Goal: Information Seeking & Learning: Learn about a topic

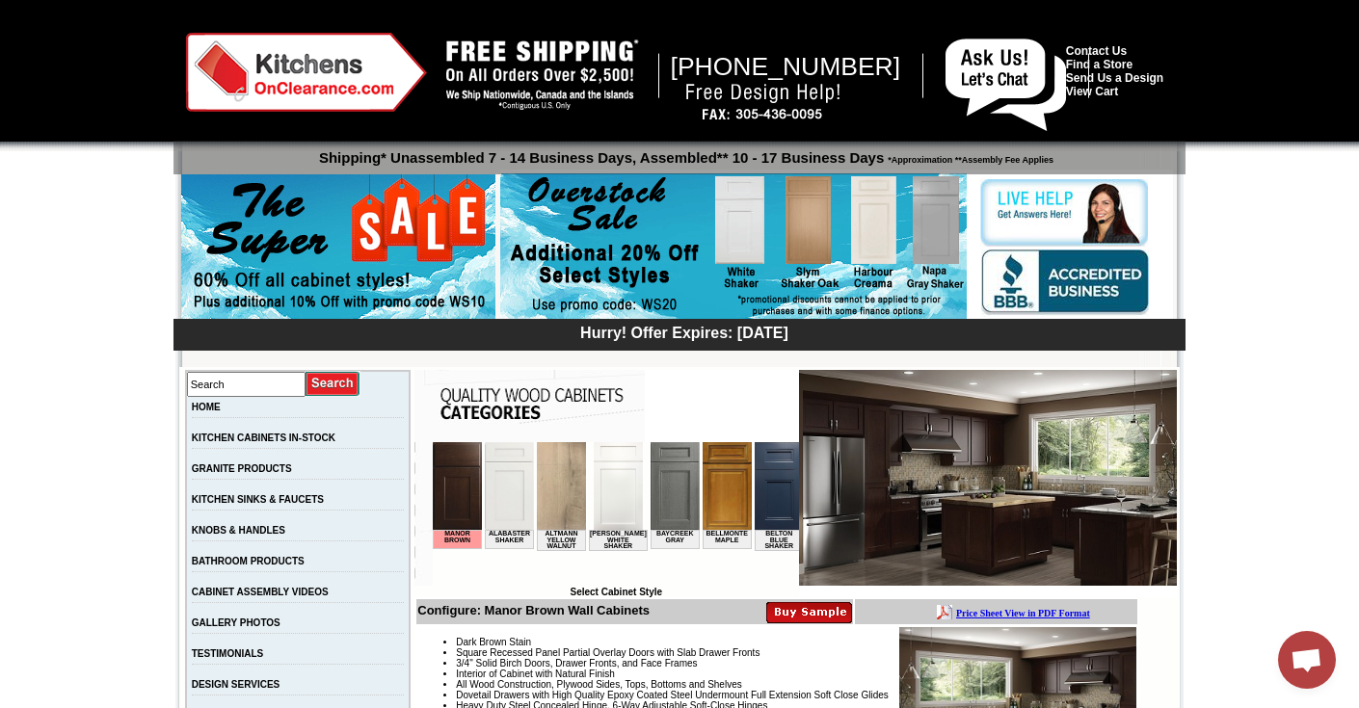
click at [280, 71] on img at bounding box center [306, 72] width 241 height 79
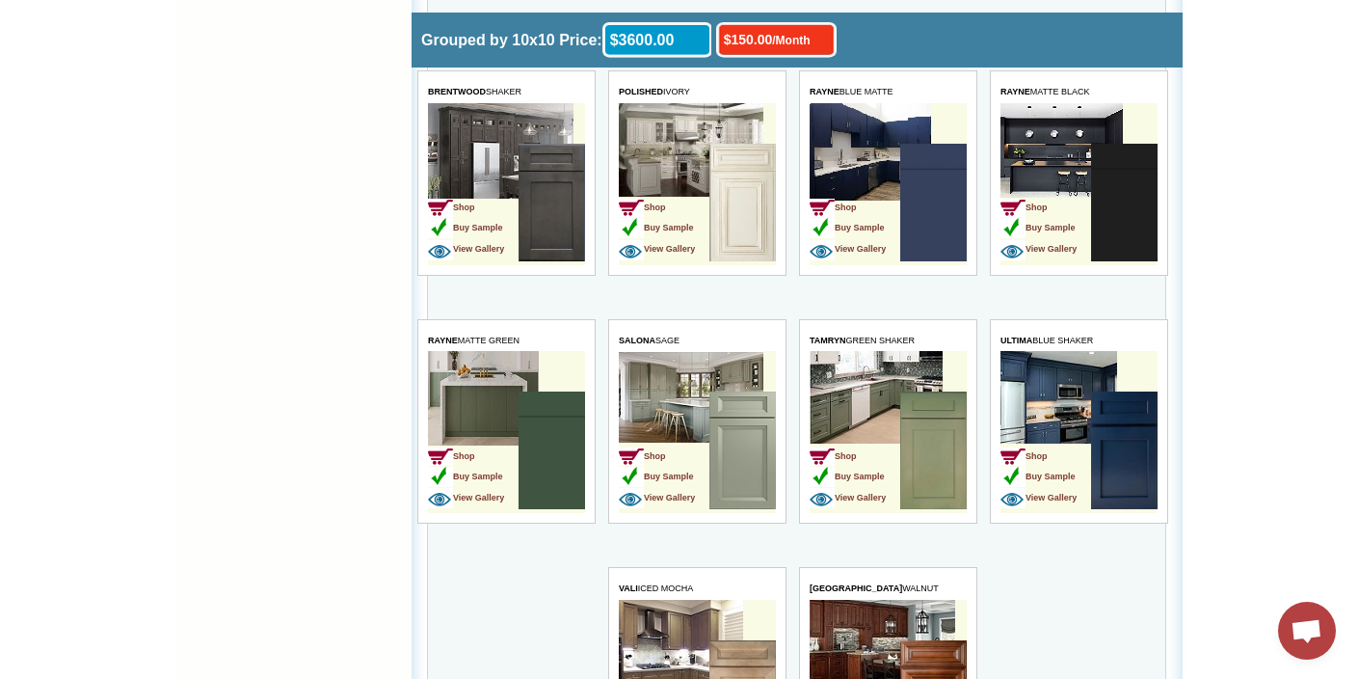
click at [932, 465] on img at bounding box center [932, 450] width 67 height 118
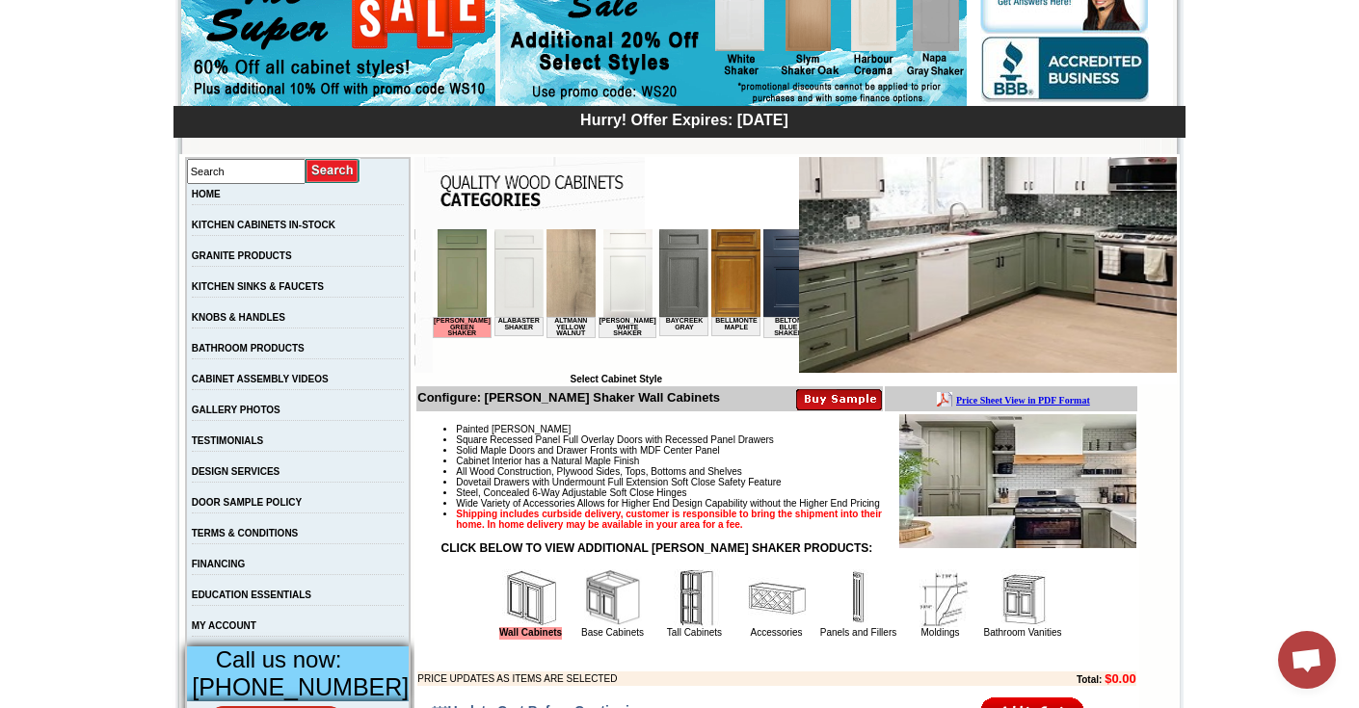
scroll to position [61, 0]
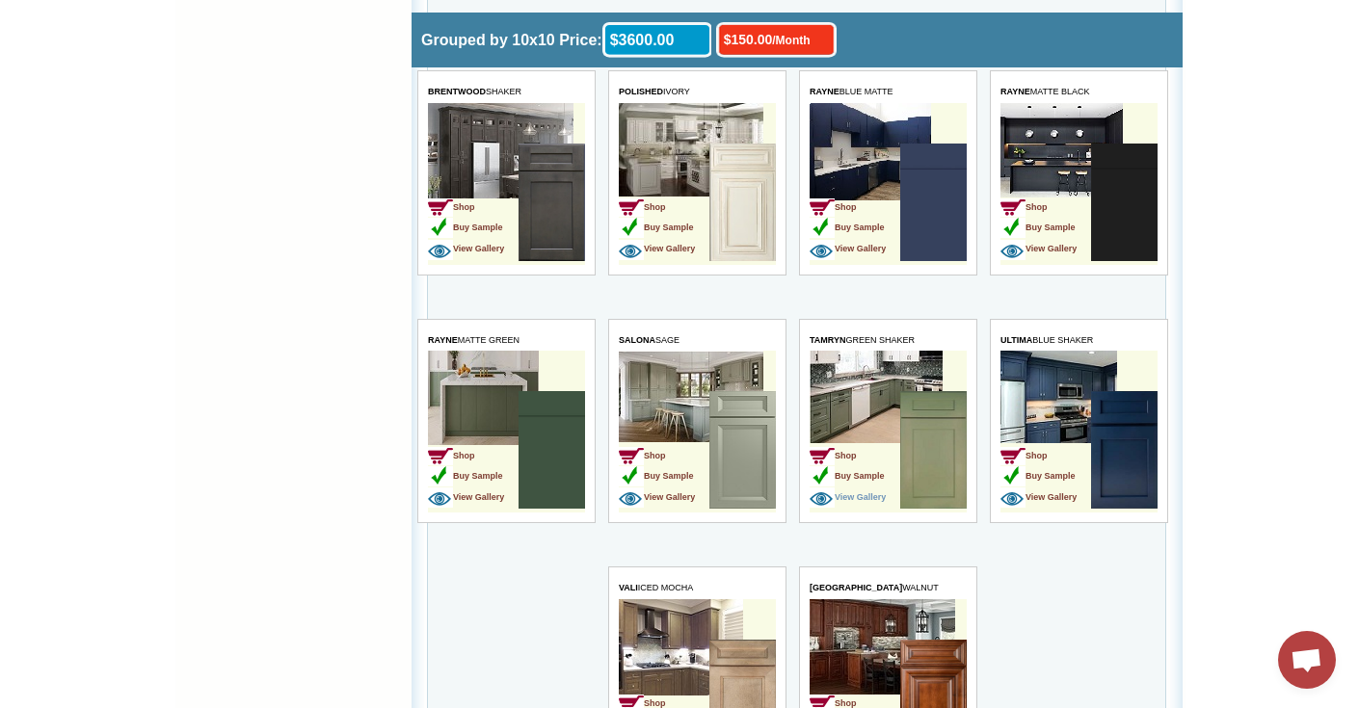
click at [885, 495] on span "View Gallery" at bounding box center [847, 498] width 76 height 10
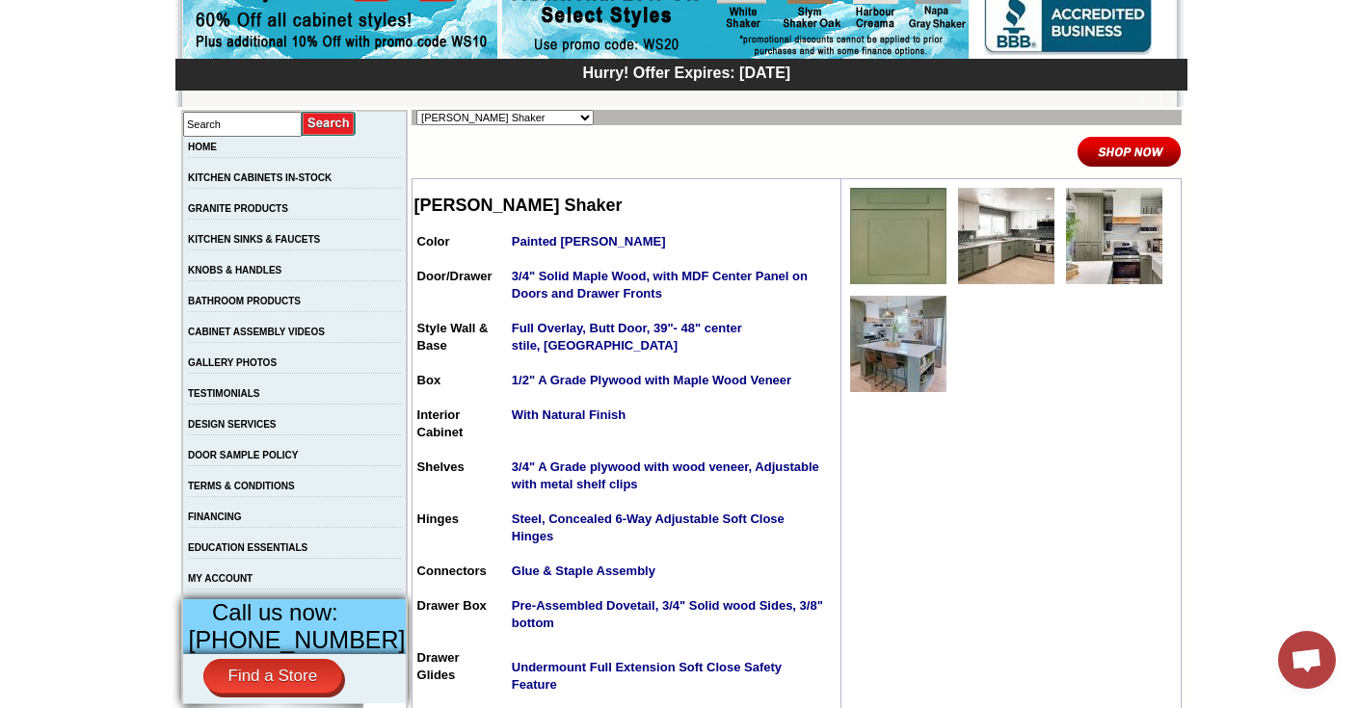
scroll to position [265, 0]
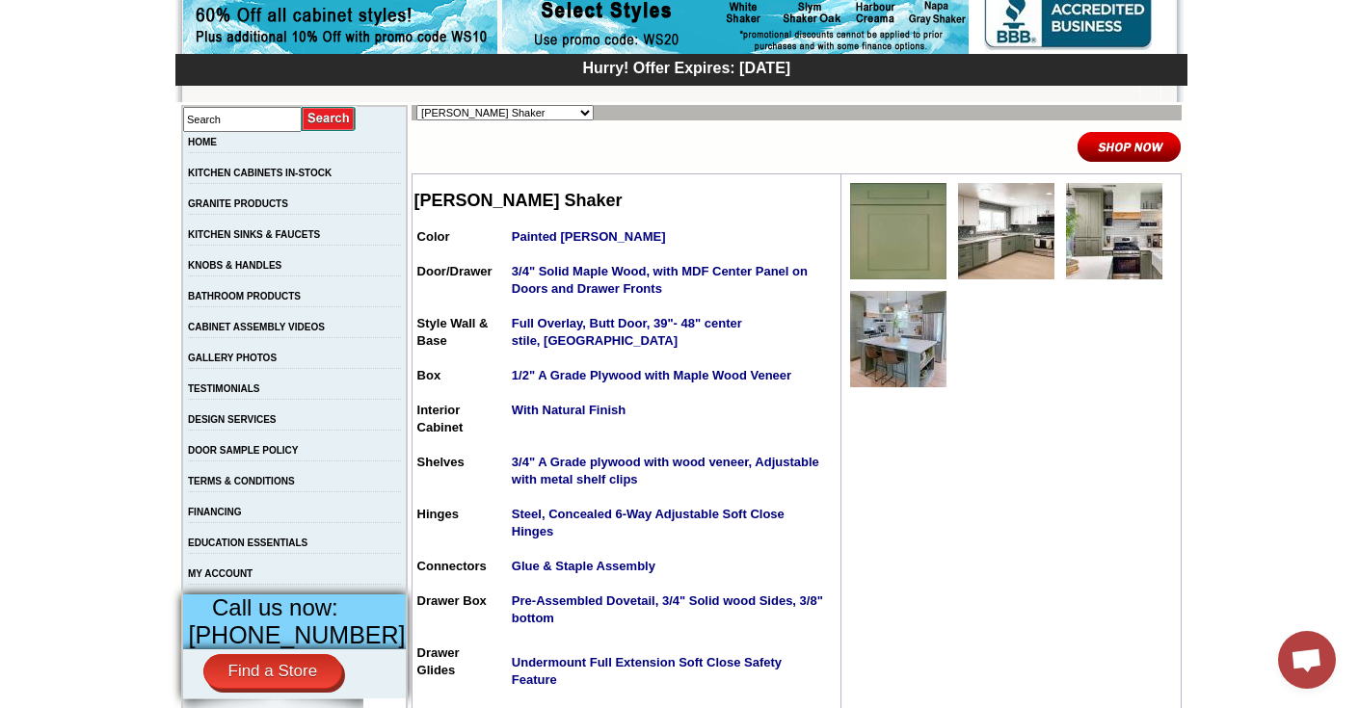
click at [886, 245] on img at bounding box center [898, 231] width 96 height 96
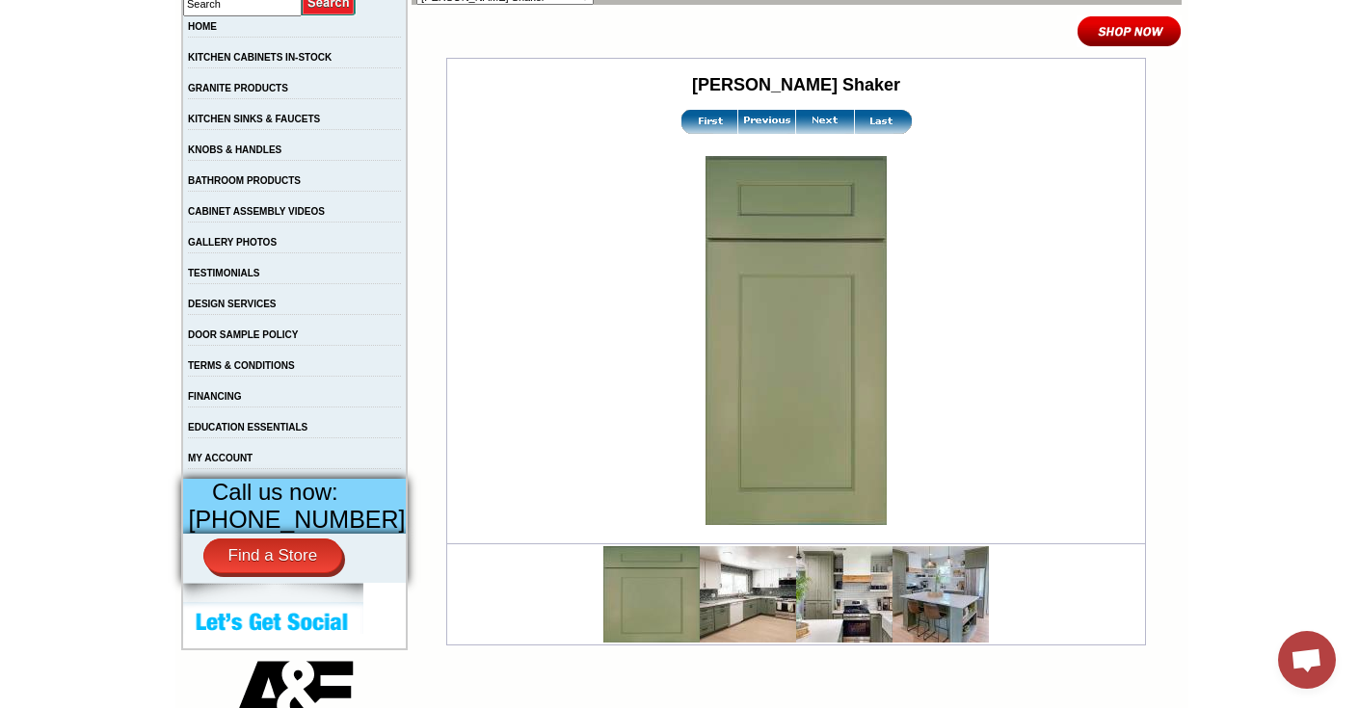
scroll to position [382, 0]
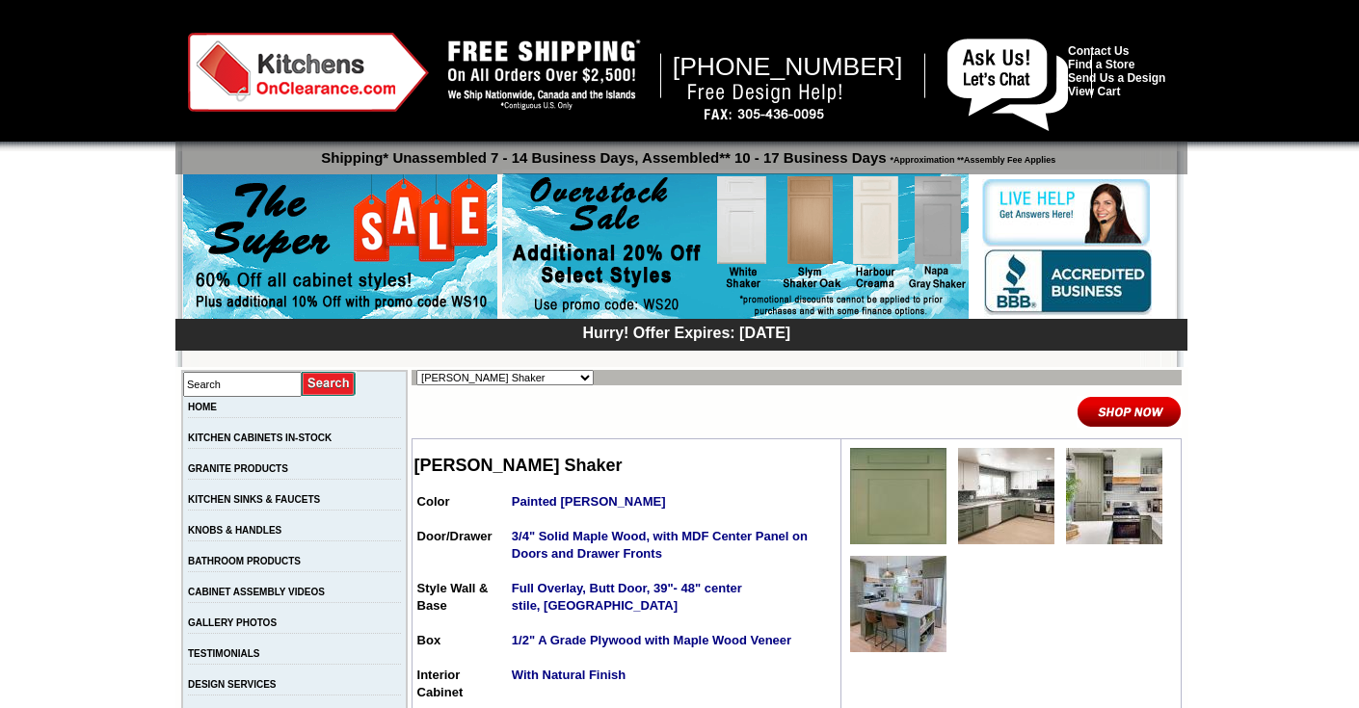
scroll to position [265, 0]
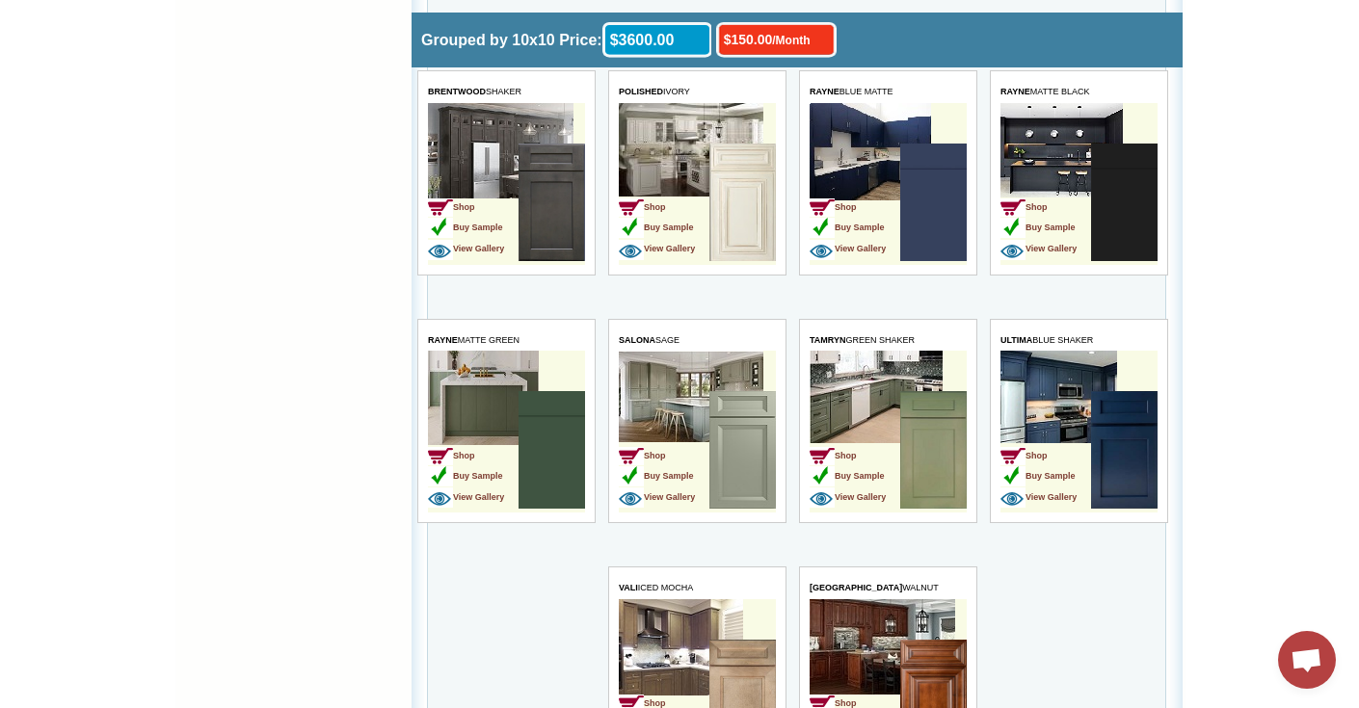
click at [865, 502] on link "View Gallery" at bounding box center [847, 495] width 76 height 16
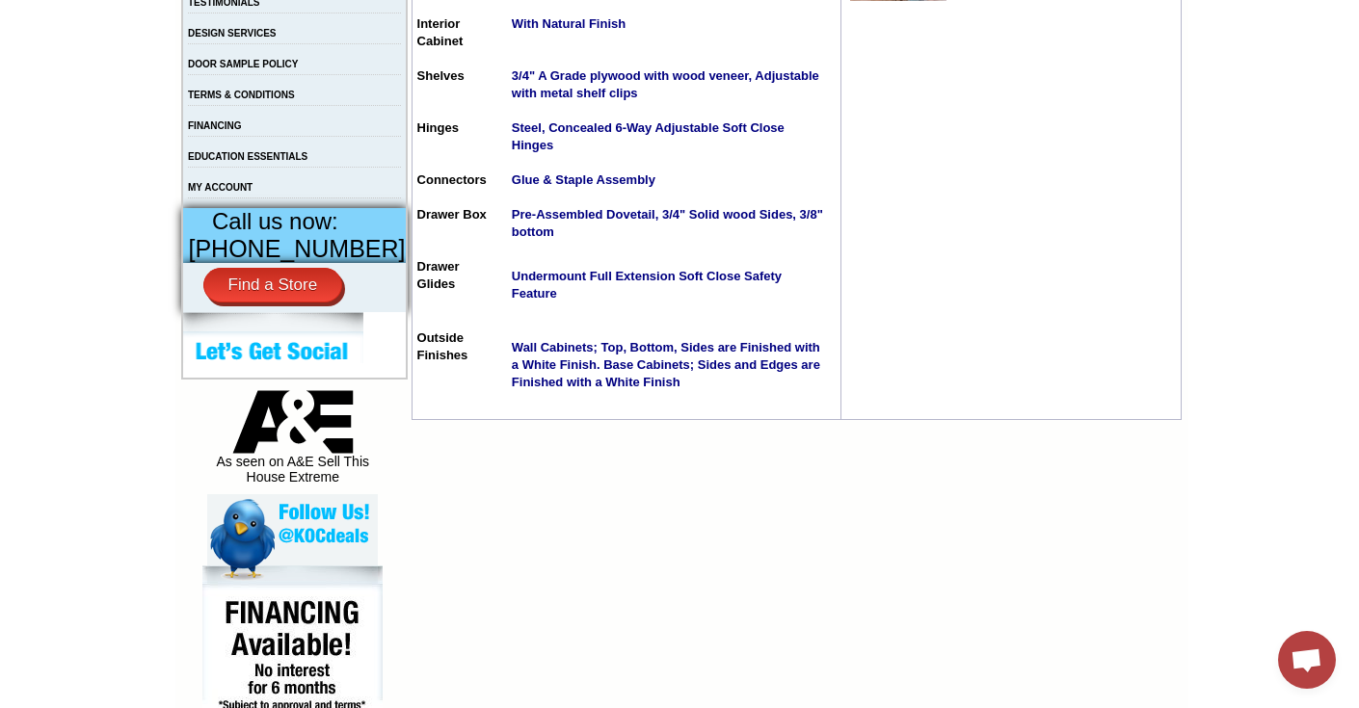
scroll to position [649, 0]
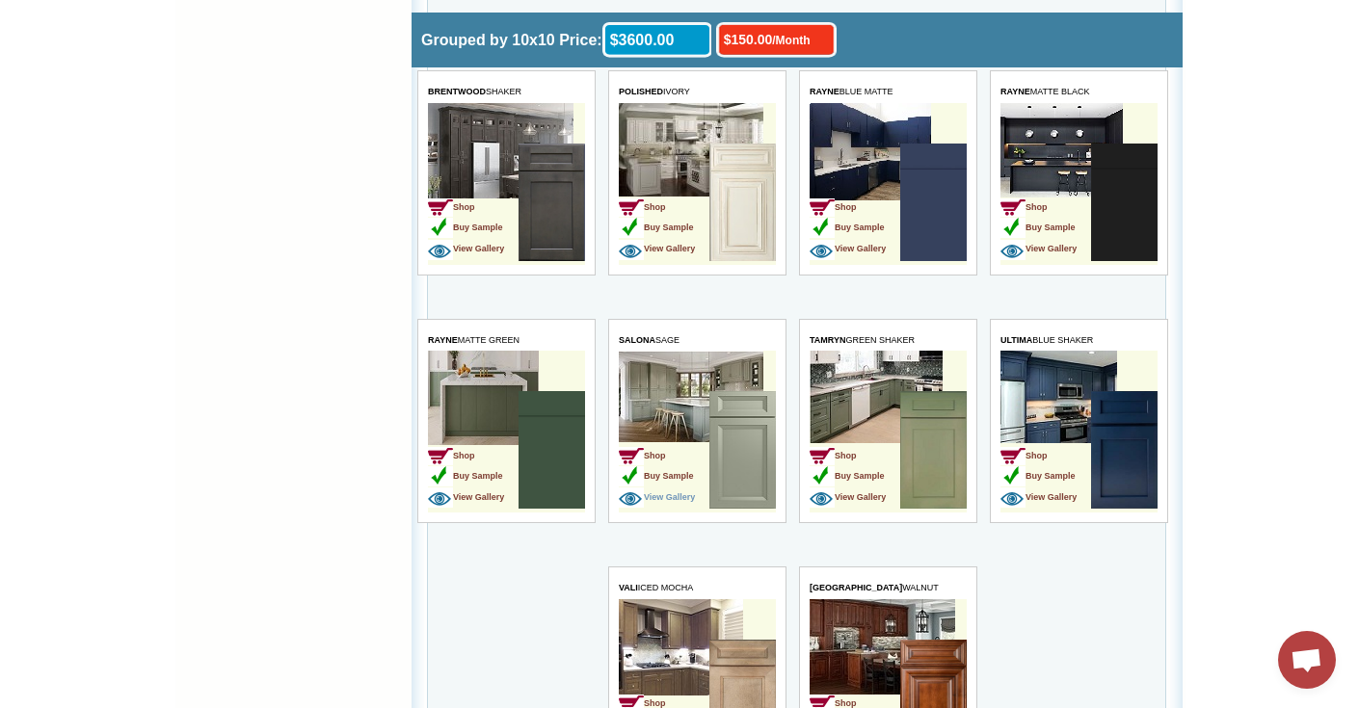
click at [694, 498] on span "View Gallery" at bounding box center [656, 498] width 76 height 10
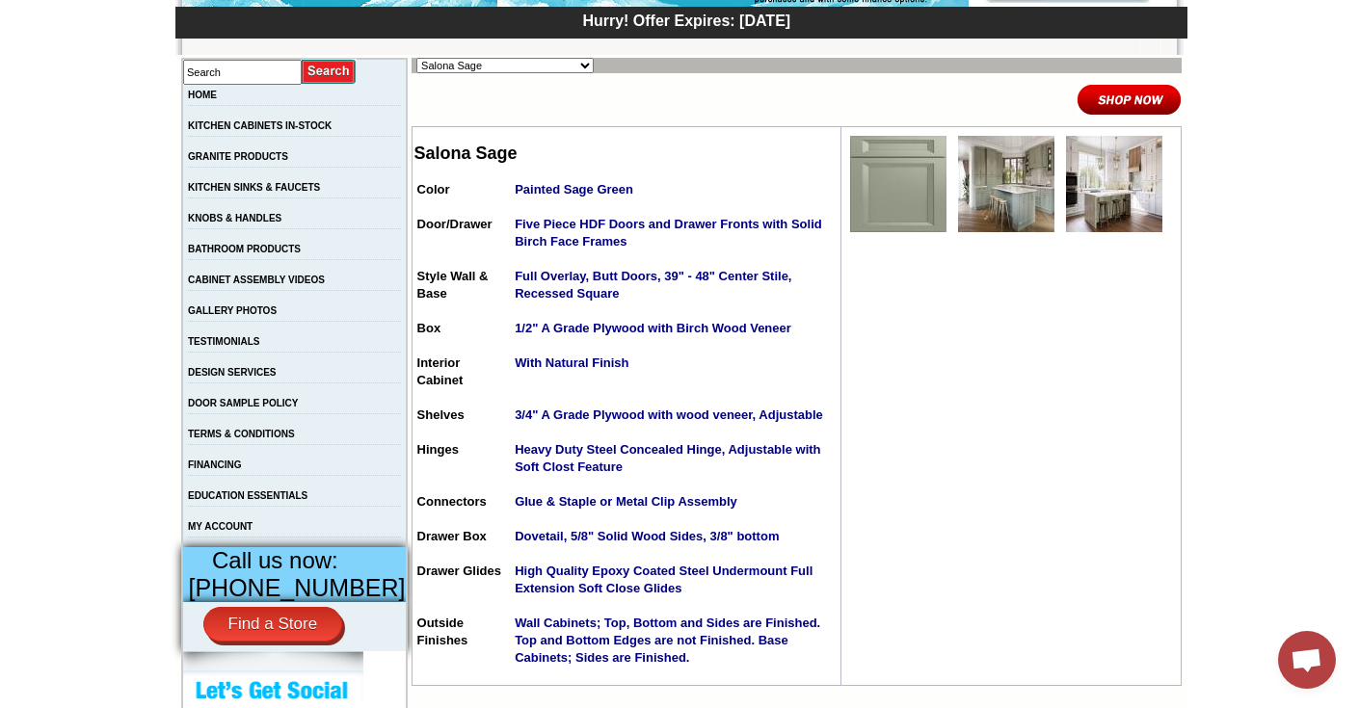
scroll to position [314, 0]
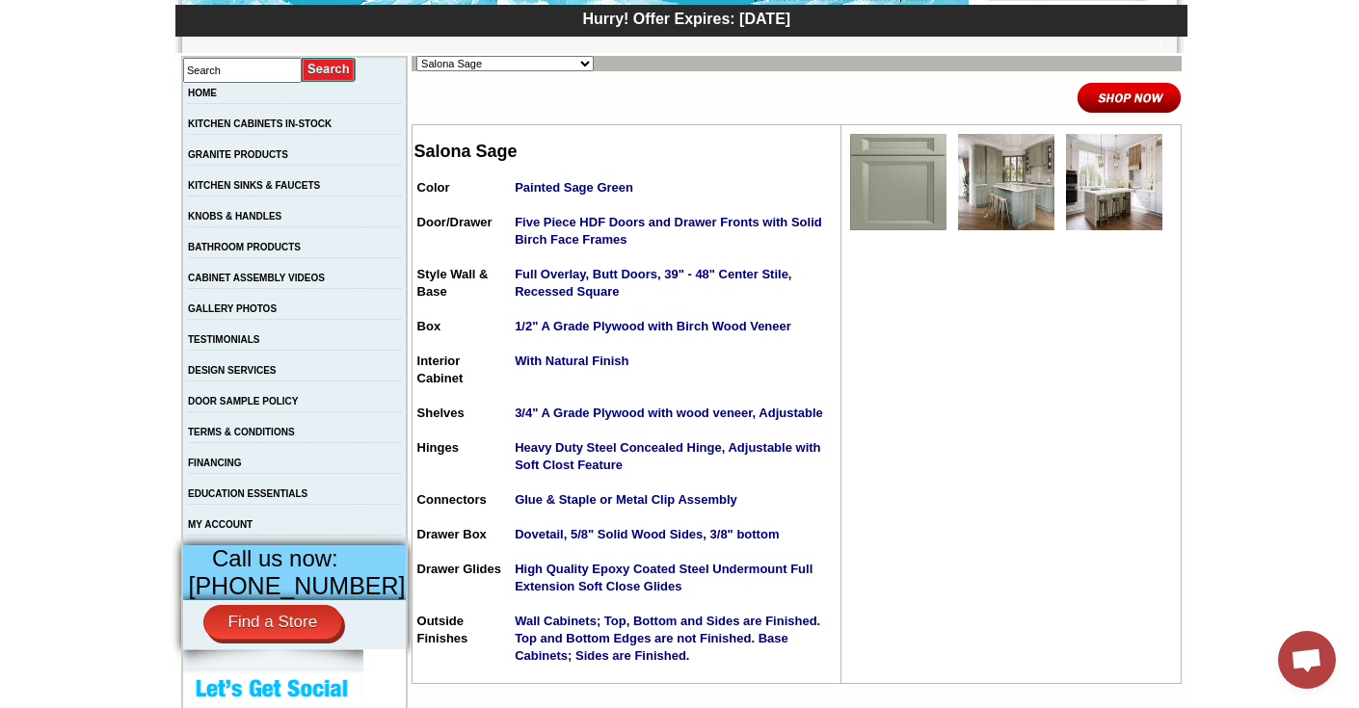
click at [901, 198] on img at bounding box center [898, 182] width 96 height 96
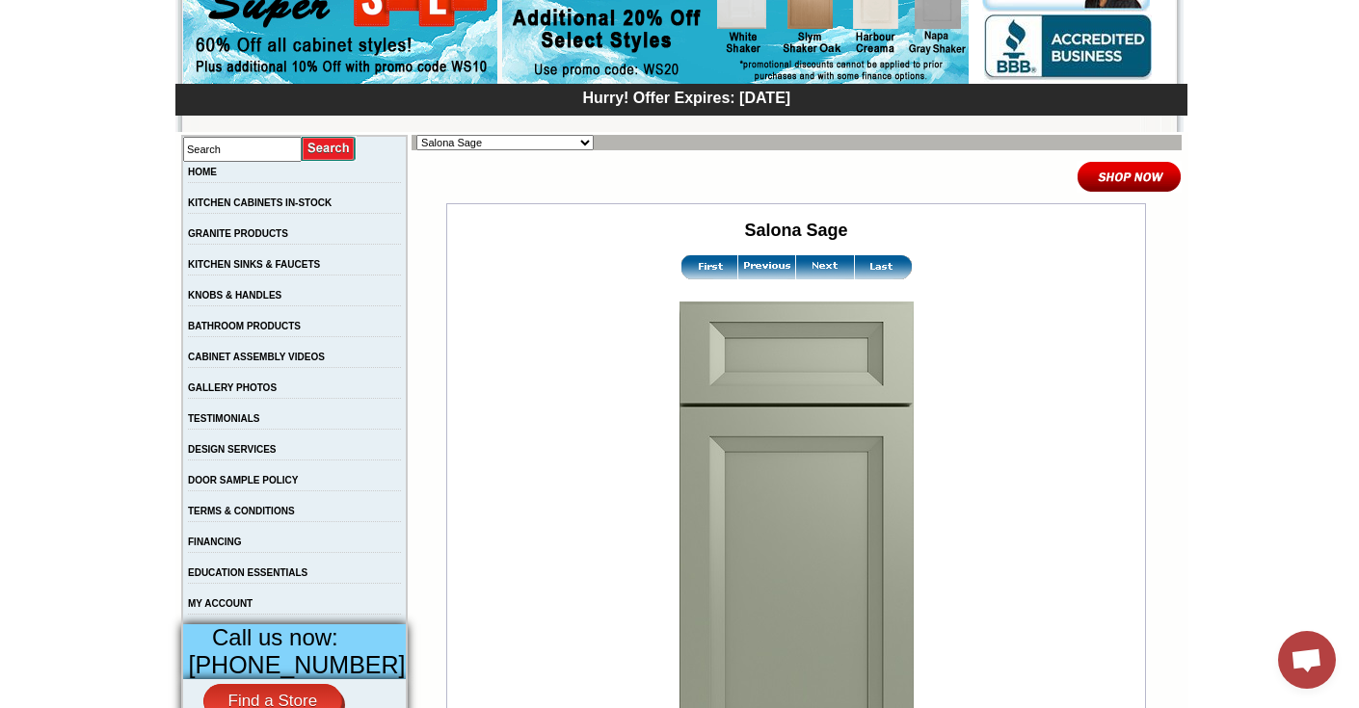
scroll to position [220, 0]
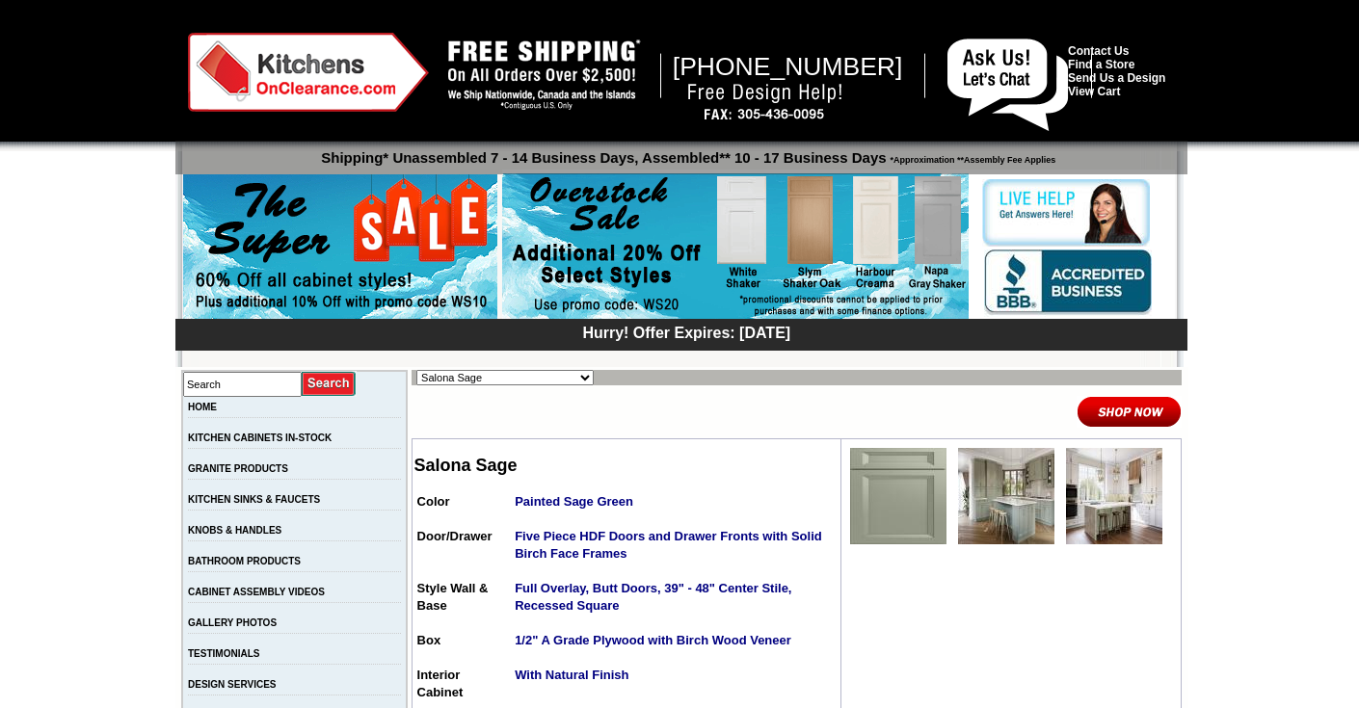
scroll to position [314, 0]
